Goal: Information Seeking & Learning: Check status

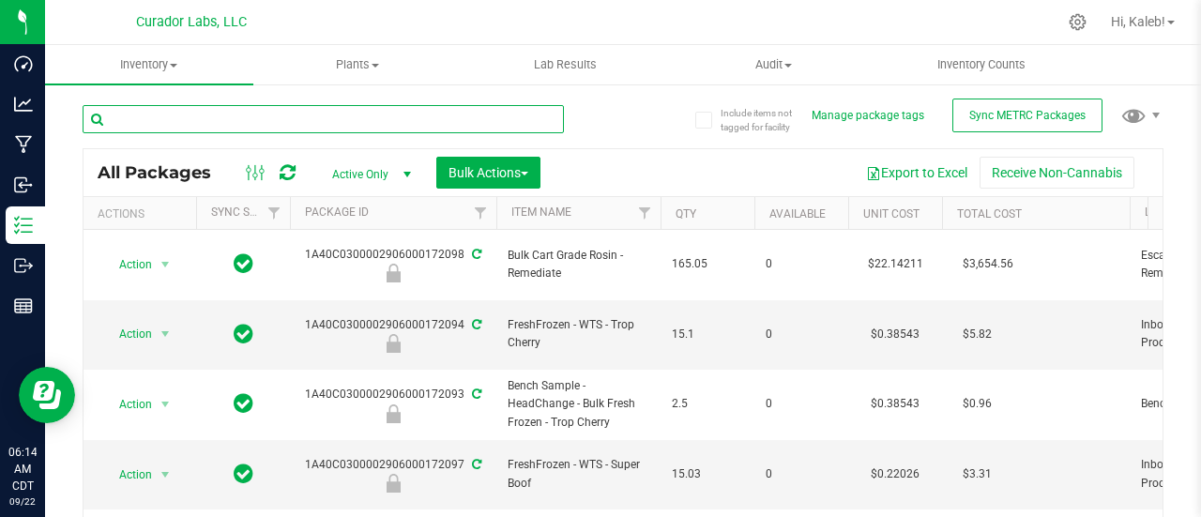
click at [277, 128] on input "text" at bounding box center [323, 119] width 481 height 28
paste input "M00002134106: SafeBet - Infused Rolls .5g 7pk - Final Packaging - Foofamboombin…"
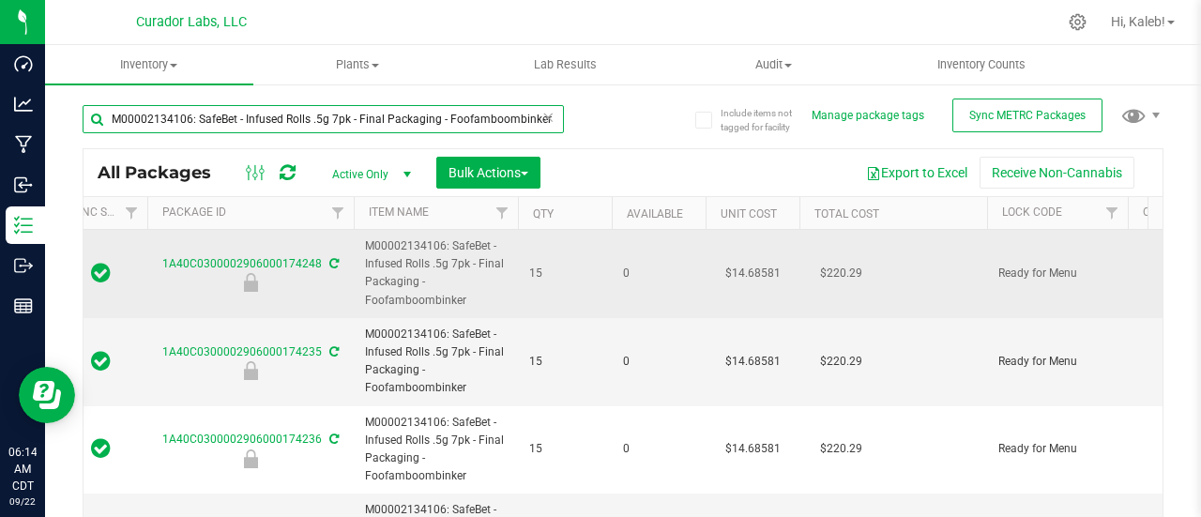
scroll to position [0, 144]
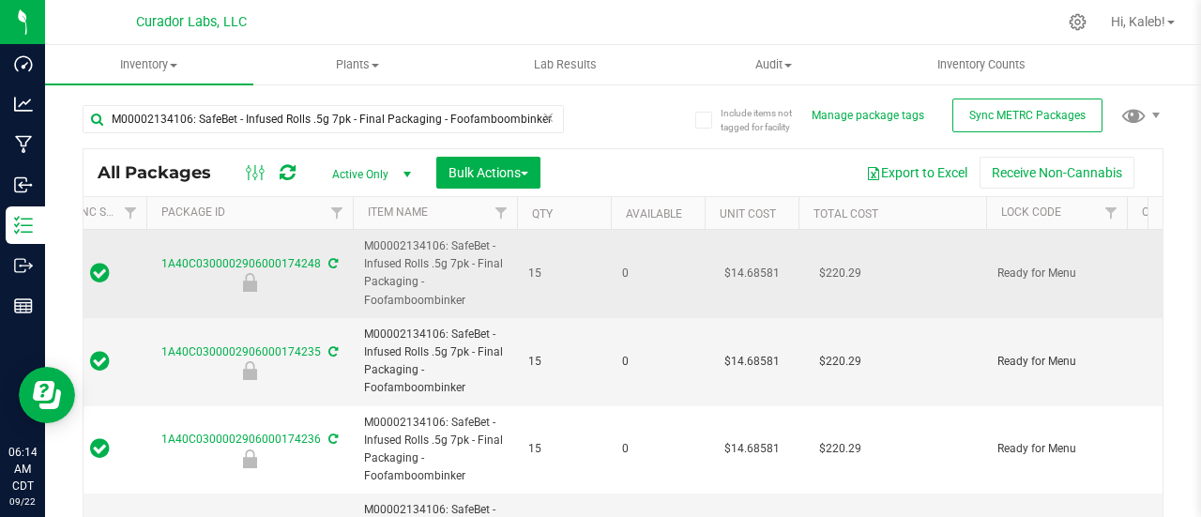
click at [745, 268] on td "$14.68581" at bounding box center [752, 274] width 94 height 88
click at [745, 268] on input "14.68581" at bounding box center [747, 273] width 85 height 26
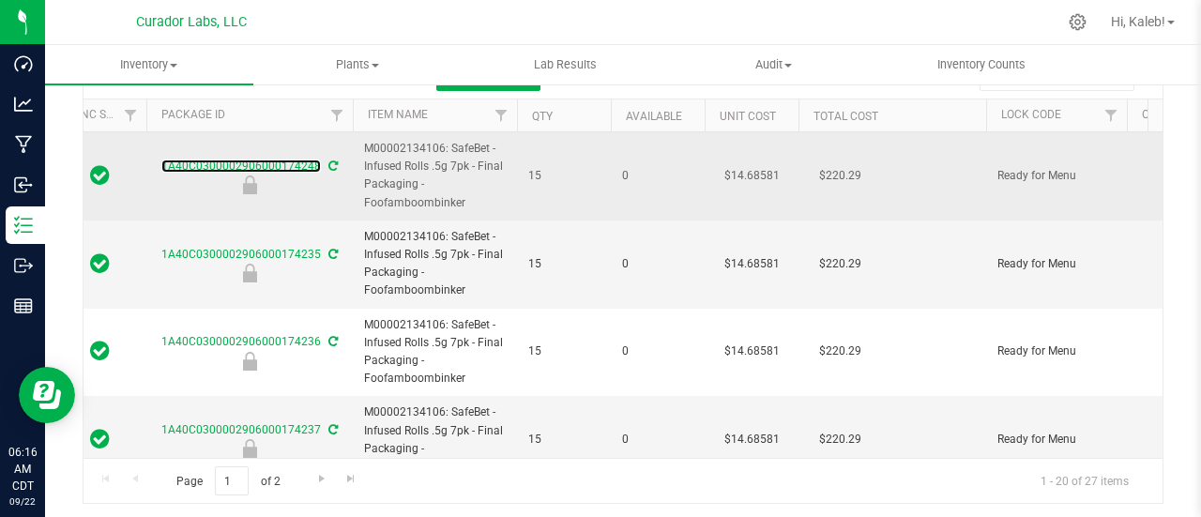
scroll to position [0, 0]
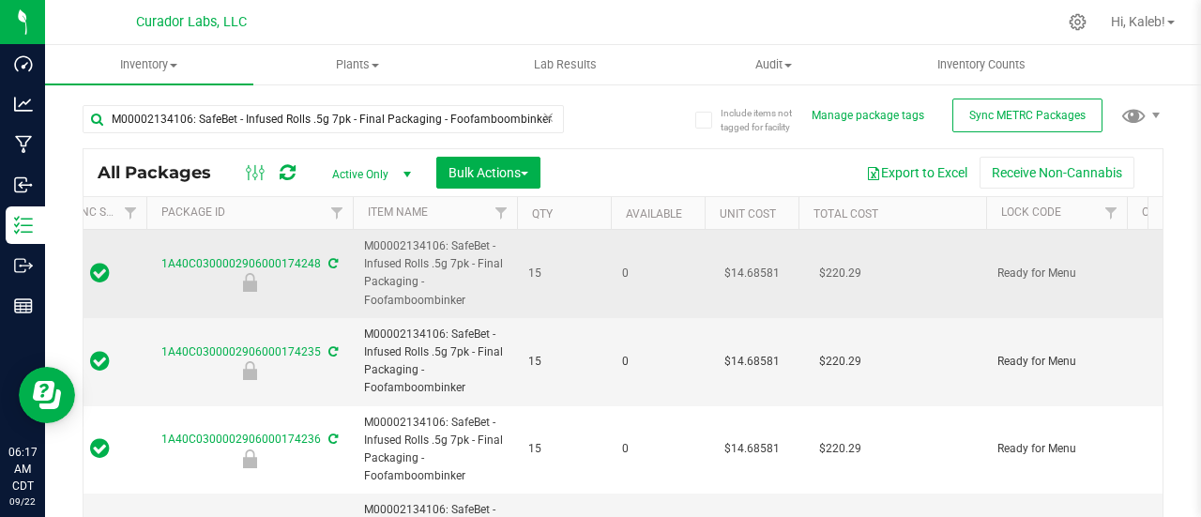
click at [418, 246] on span "M00002134106: SafeBet - Infused Rolls .5g 7pk - Final Packaging - Foofamboombin…" at bounding box center [435, 273] width 142 height 72
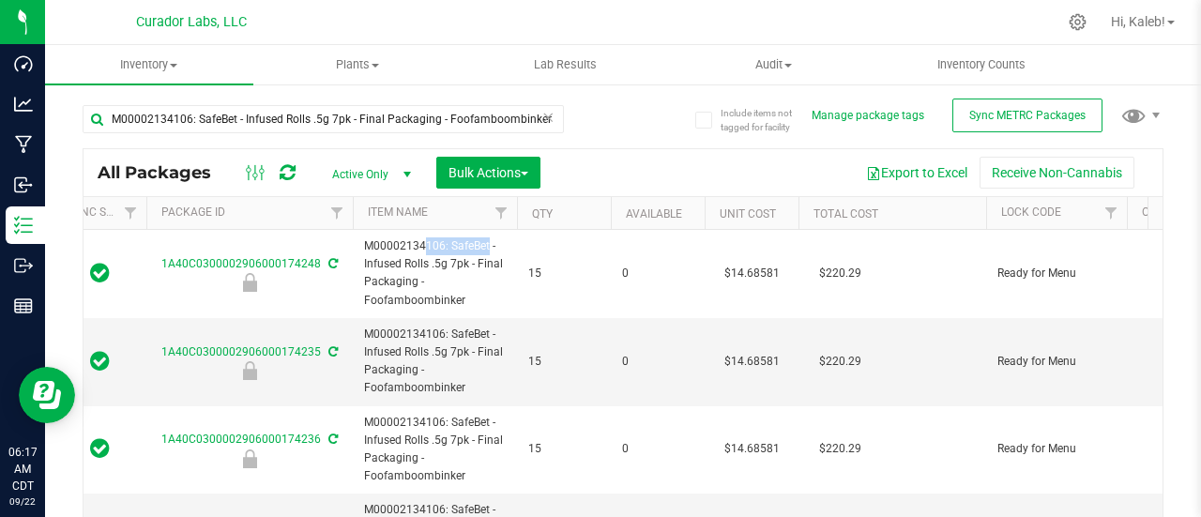
copy span "M00002134106"
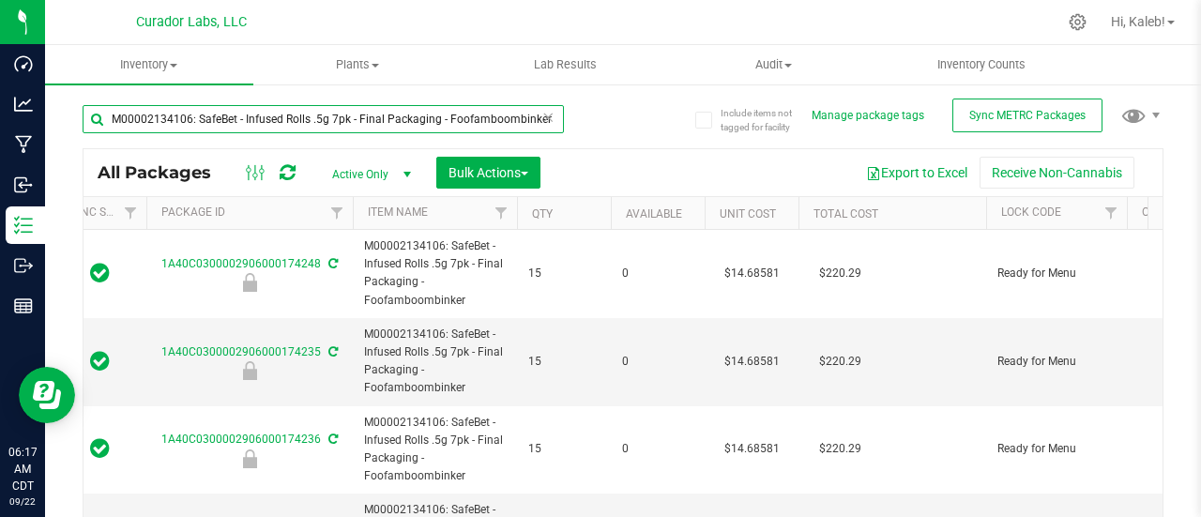
drag, startPoint x: 198, startPoint y: 117, endPoint x: 574, endPoint y: 120, distance: 376.3
click at [574, 120] on div "M00002134106: SafeBet - Infused Rolls .5g 7pk - Final Packaging - Foofamboombin…" at bounding box center [353, 118] width 541 height 60
type input "M00002134106:"
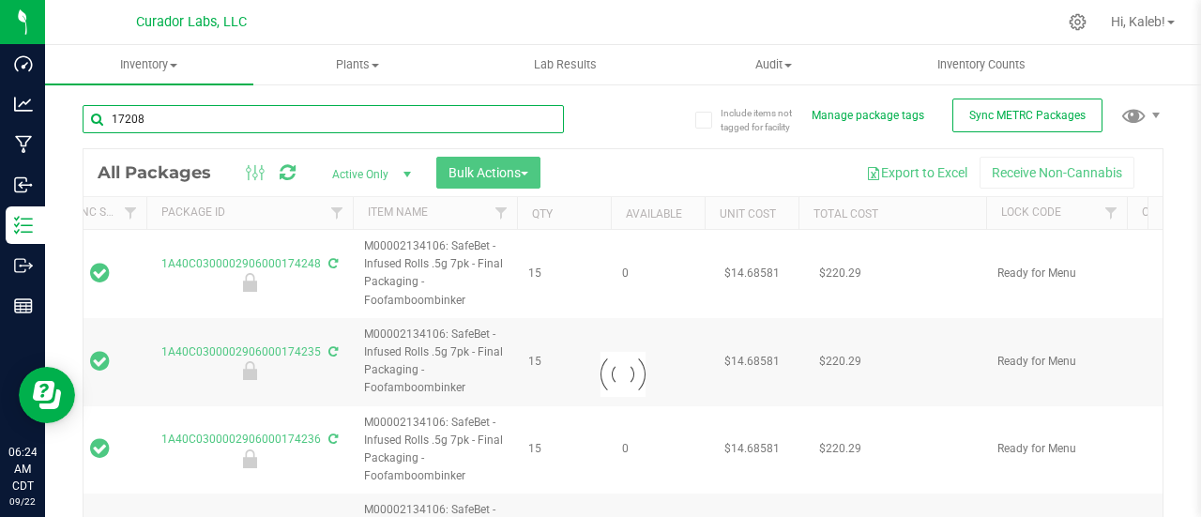
type input "172085"
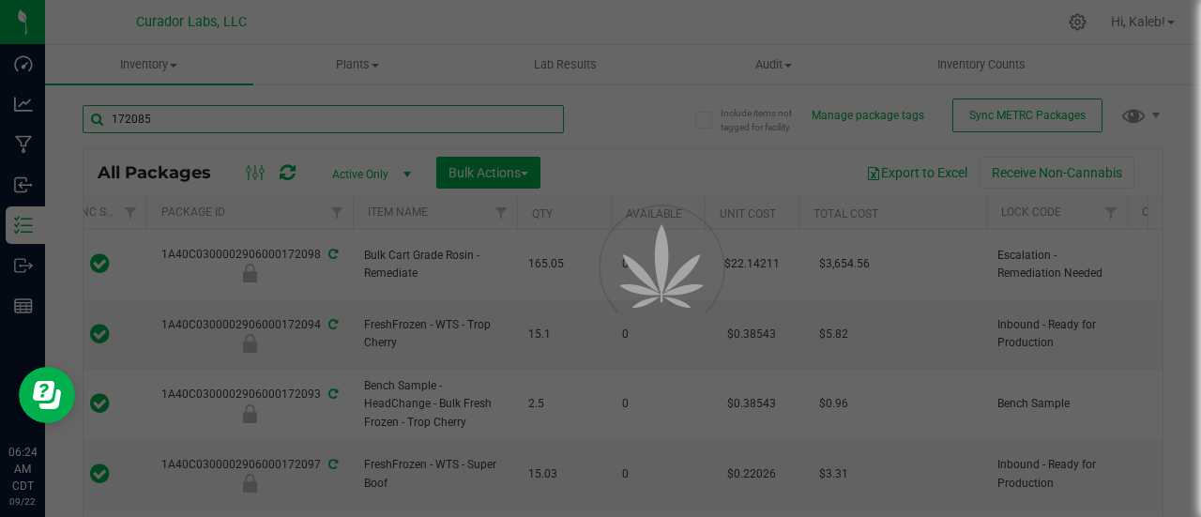
type input "2026-09-19"
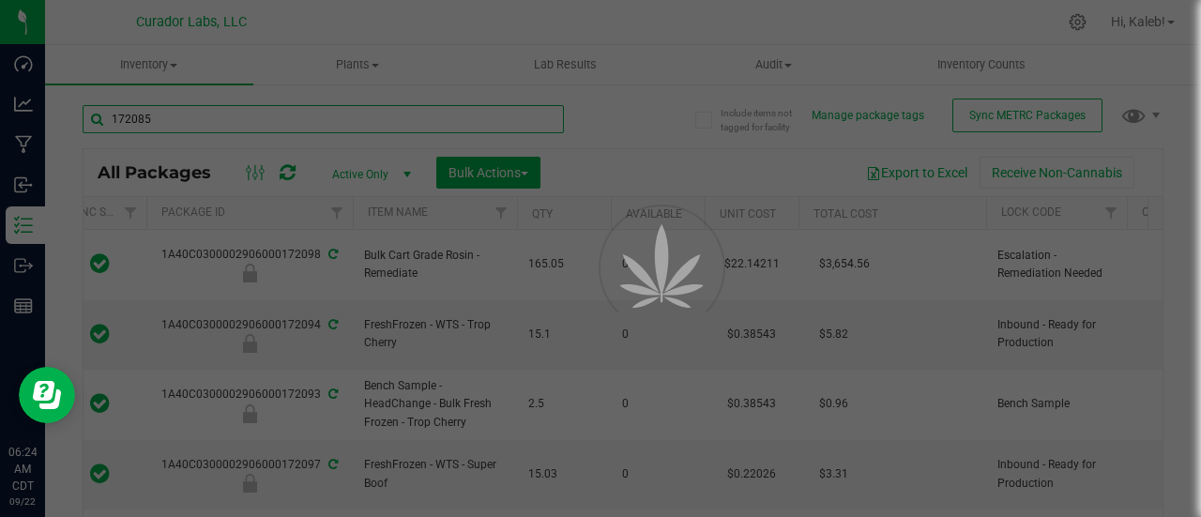
type input "2026-09-19"
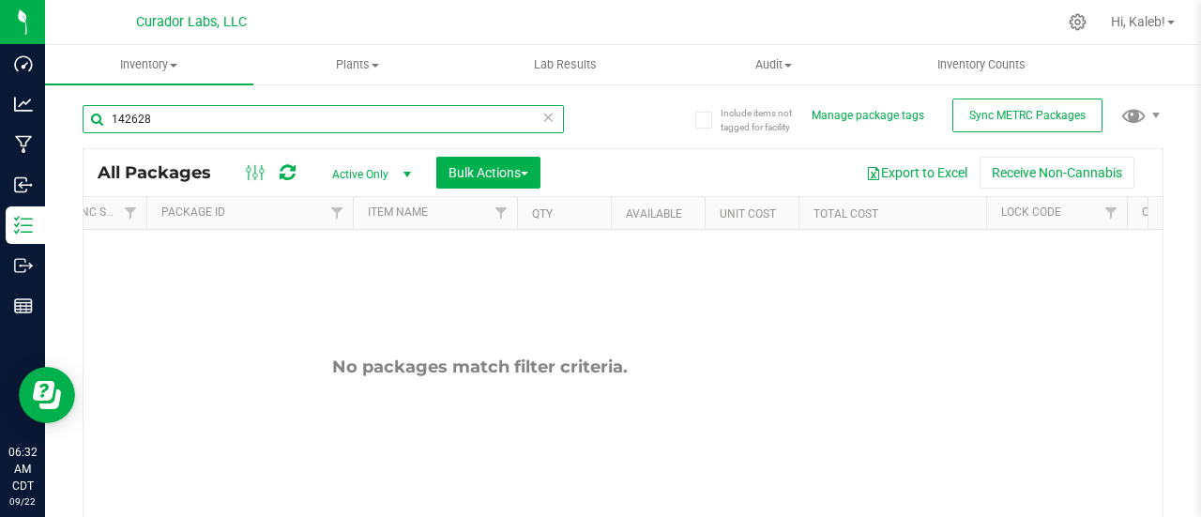
type input "142628"
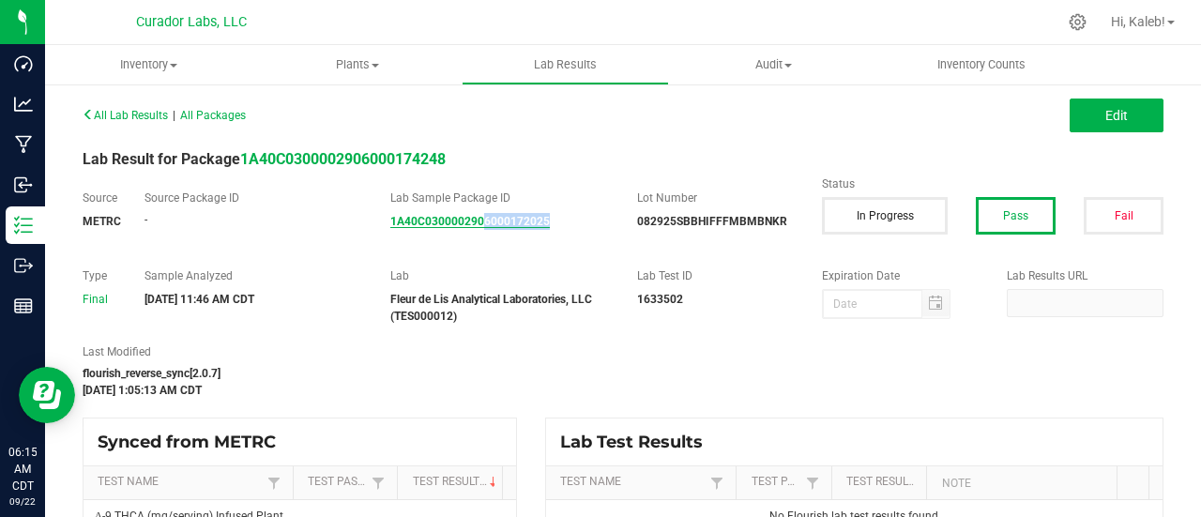
drag, startPoint x: 562, startPoint y: 219, endPoint x: 479, endPoint y: 224, distance: 83.7
click at [479, 224] on div "1A40C0300002906000172025" at bounding box center [499, 221] width 219 height 17
copy strong "6000172025"
